Goal: Transaction & Acquisition: Purchase product/service

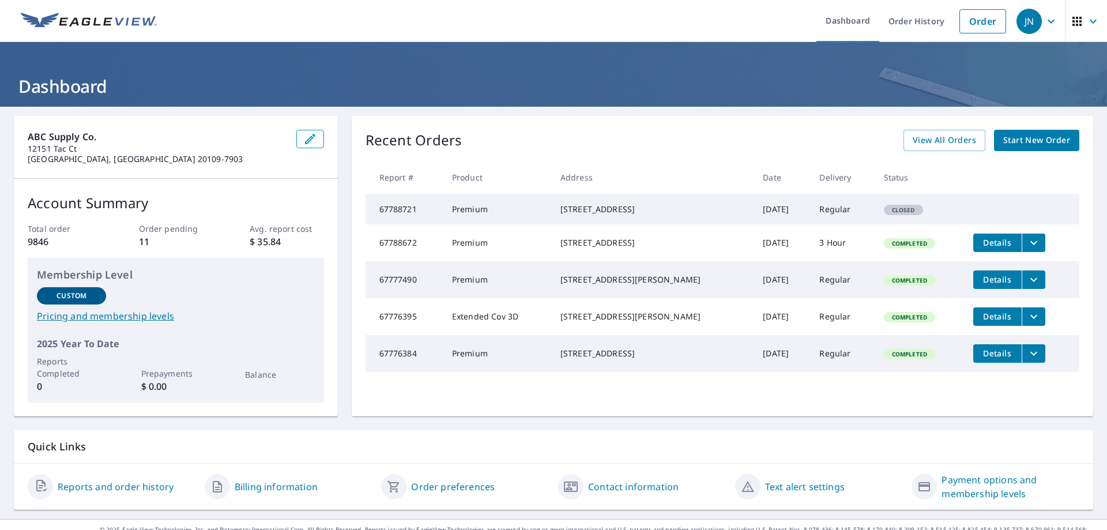
click at [1032, 141] on span "Start New Order" at bounding box center [1037, 140] width 67 height 14
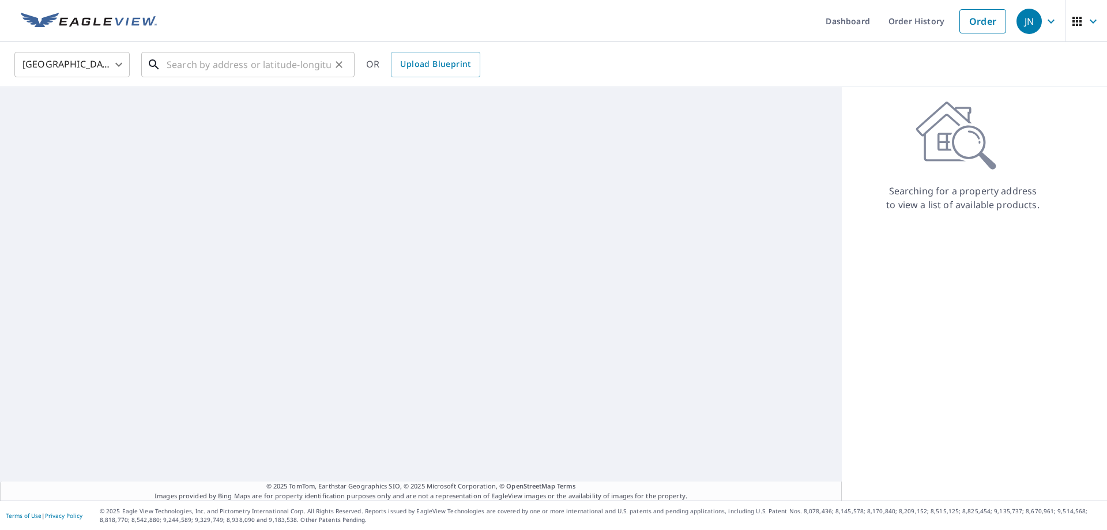
click at [208, 59] on input "text" at bounding box center [249, 64] width 164 height 32
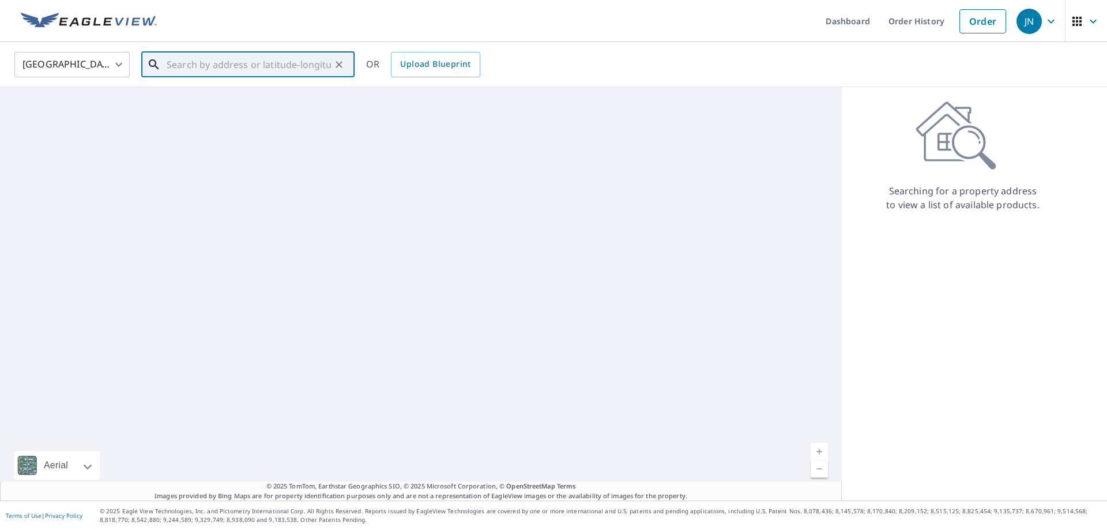
paste input "[STREET_ADDRESS]"
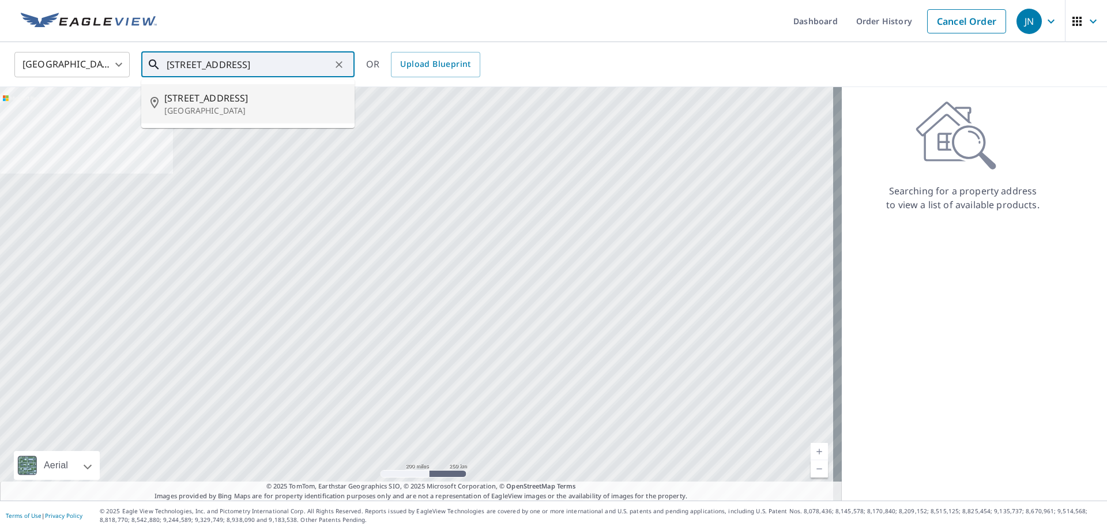
click at [211, 95] on span "[STREET_ADDRESS]" at bounding box center [254, 98] width 181 height 14
type input "[STREET_ADDRESS]"
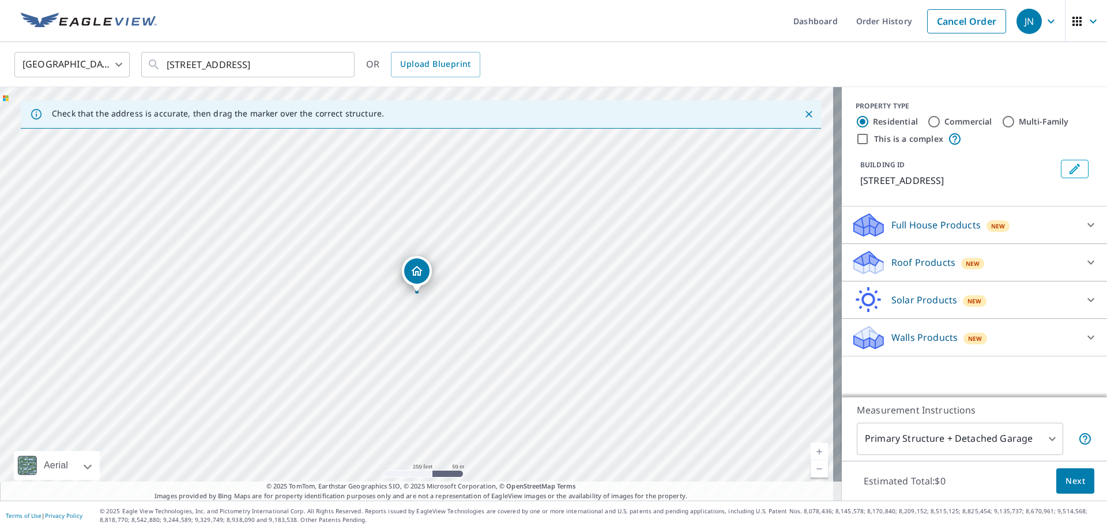
click at [1024, 276] on div "Roof Products New" at bounding box center [964, 262] width 226 height 27
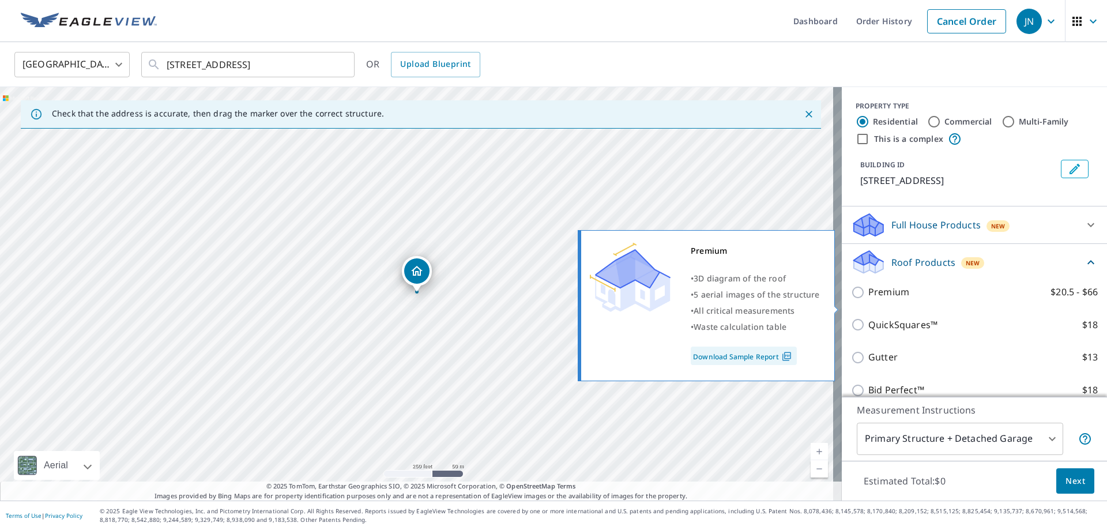
click at [855, 299] on input "Premium $20.5 - $66" at bounding box center [859, 292] width 17 height 14
checkbox input "true"
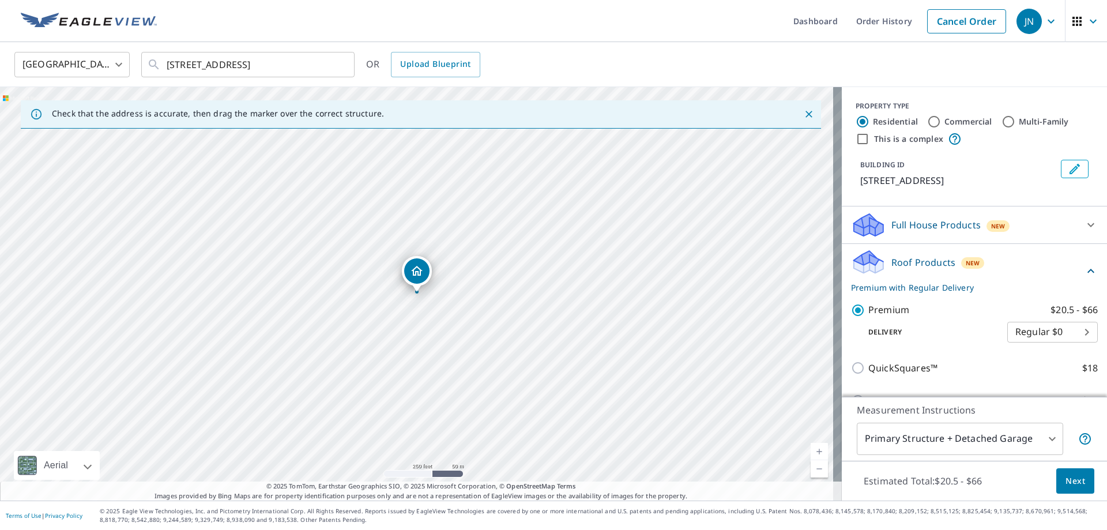
click at [1066, 486] on span "Next" at bounding box center [1076, 481] width 20 height 14
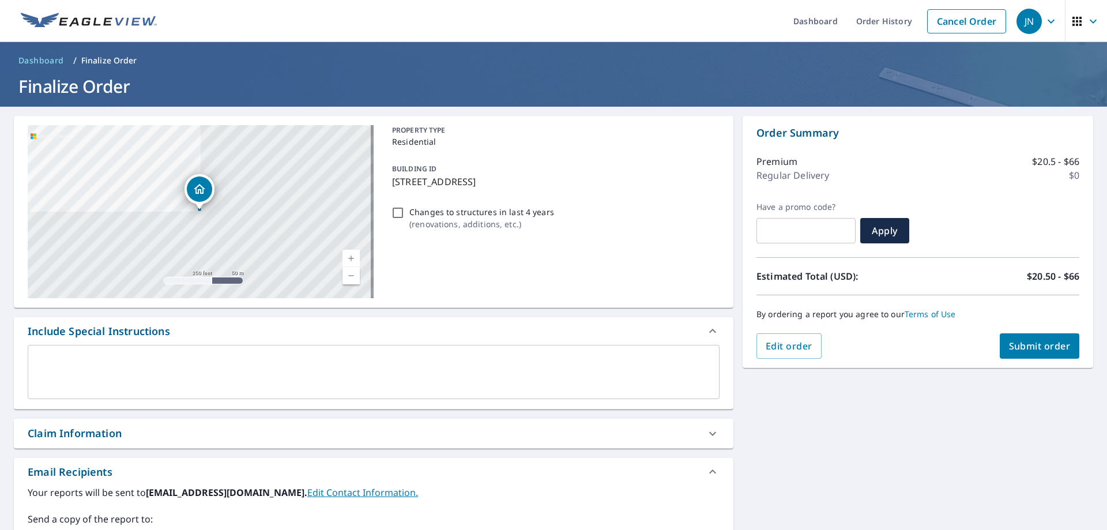
click at [149, 354] on div "x ​" at bounding box center [374, 372] width 692 height 54
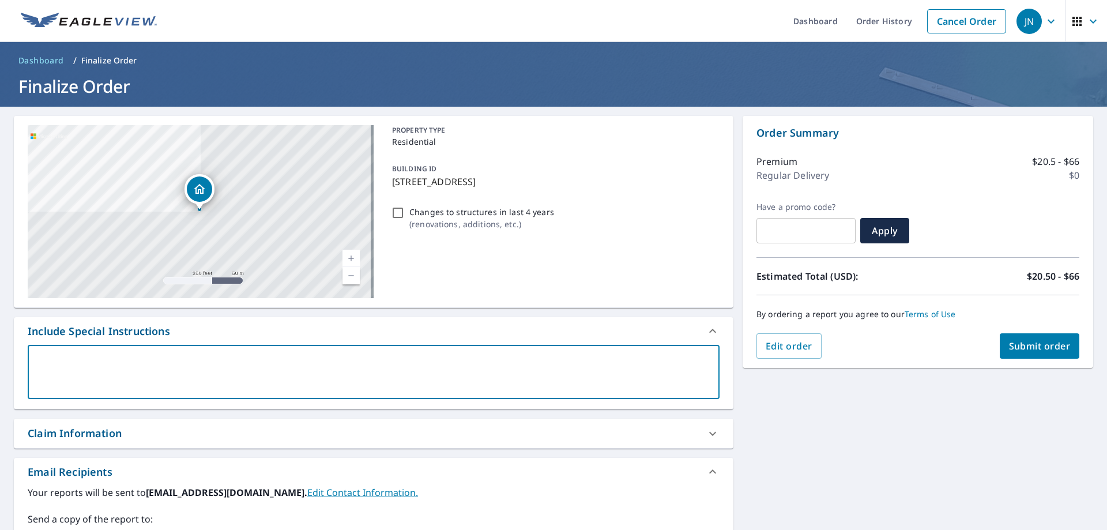
paste textarea "[PERSON_NAME][EMAIL_ADDRESS][DOMAIN_NAME]>"
type textarea "[PERSON_NAME][EMAIL_ADDRESS][DOMAIN_NAME]>"
type textarea "x"
click at [151, 361] on textarea "[PERSON_NAME][EMAIL_ADDRESS][DOMAIN_NAME]>" at bounding box center [374, 372] width 676 height 33
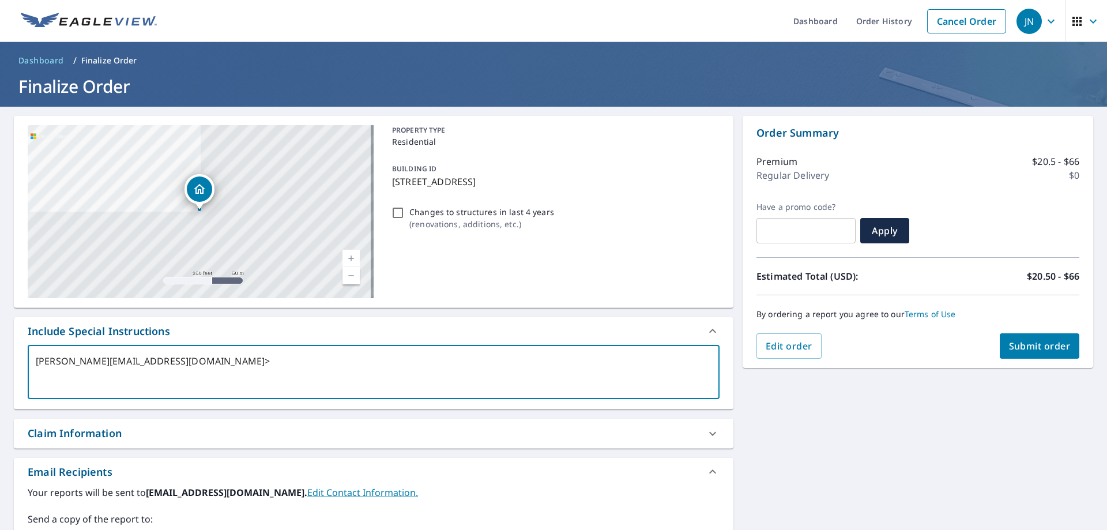
click at [151, 361] on textarea "[PERSON_NAME][EMAIL_ADDRESS][DOMAIN_NAME]>" at bounding box center [374, 372] width 676 height 33
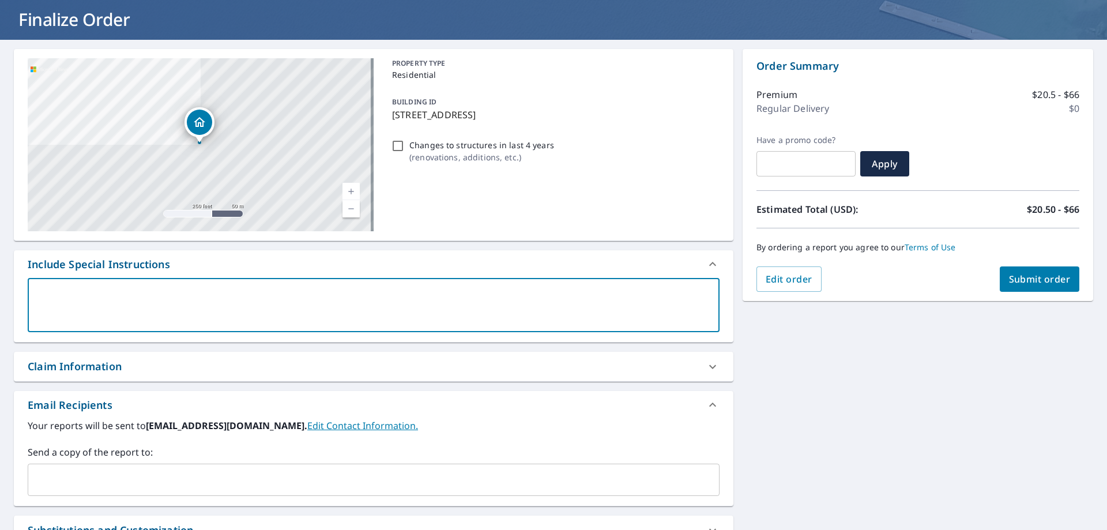
scroll to position [204, 0]
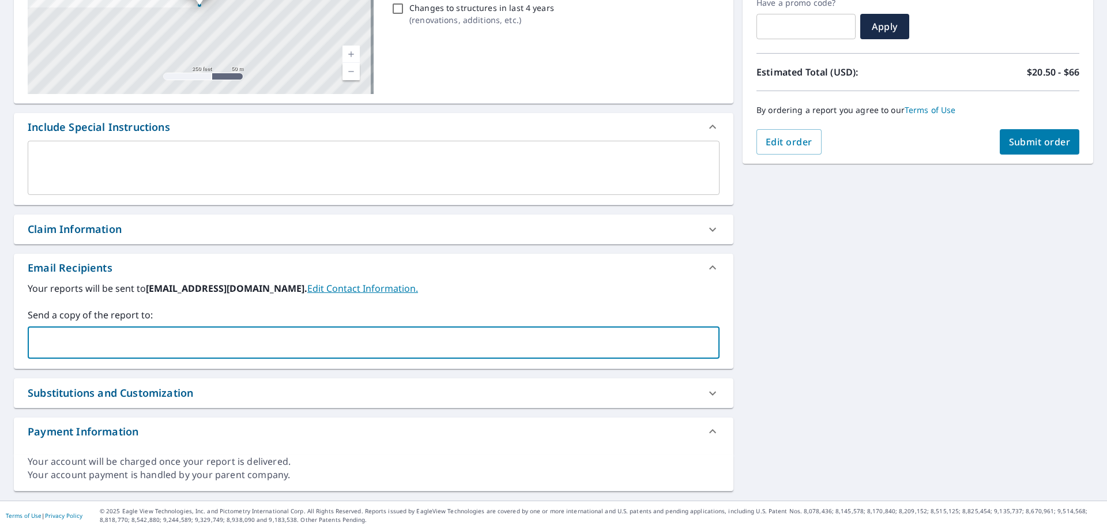
click at [124, 345] on input "text" at bounding box center [365, 343] width 664 height 22
paste input "[PERSON_NAME][EMAIL_ADDRESS][DOMAIN_NAME]>"
type input "[PERSON_NAME][EMAIL_ADDRESS][DOMAIN_NAME]"
type input "[PERSON_NAME][EMAIL_ADDRESS][PERSON_NAME][DOMAIN_NAME]"
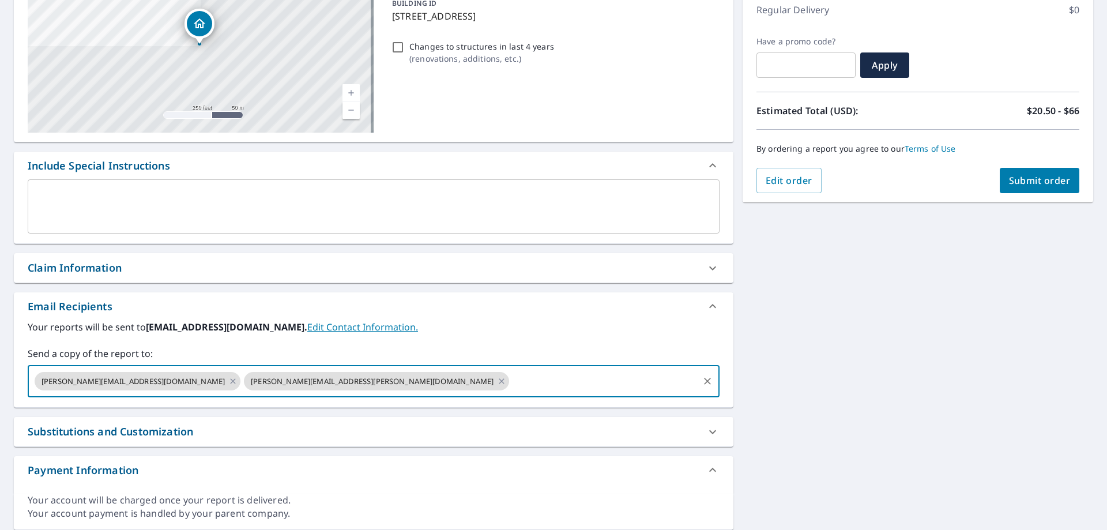
scroll to position [89, 0]
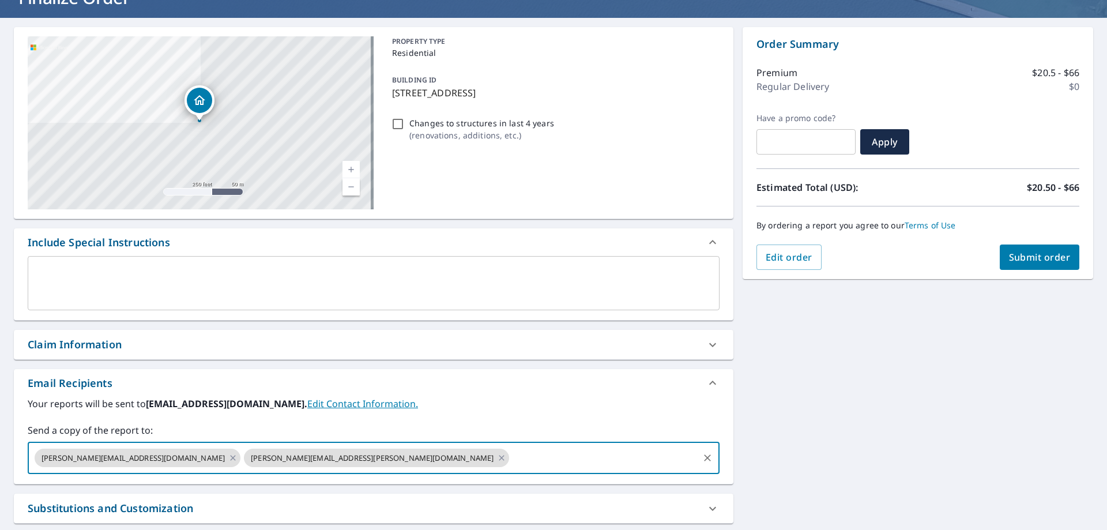
click at [1052, 255] on span "Submit order" at bounding box center [1040, 257] width 62 height 13
